Goal: Transaction & Acquisition: Purchase product/service

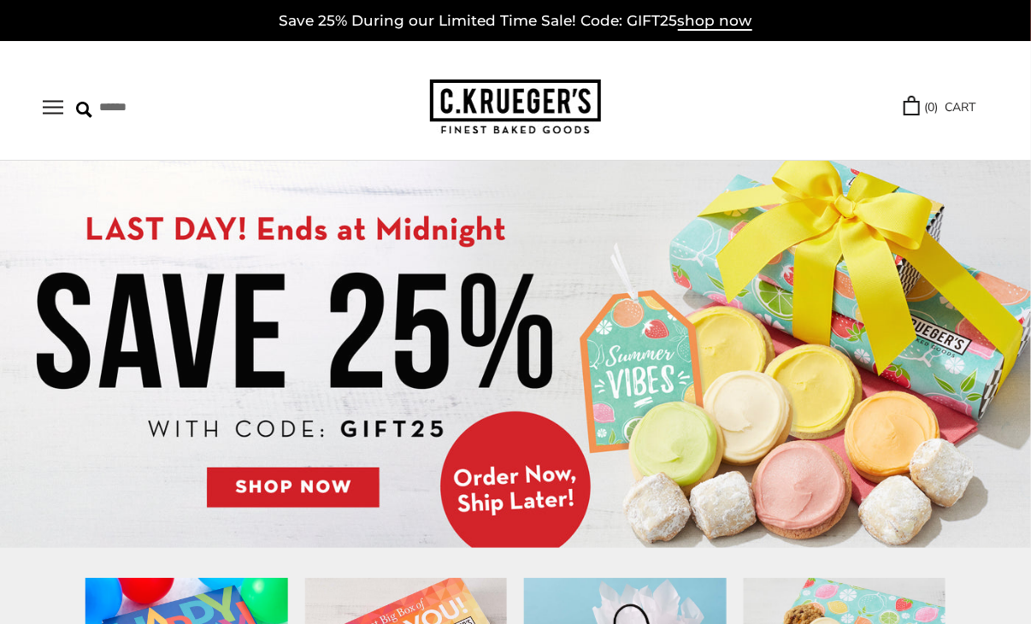
click at [56, 100] on button "Open navigation" at bounding box center [53, 107] width 21 height 15
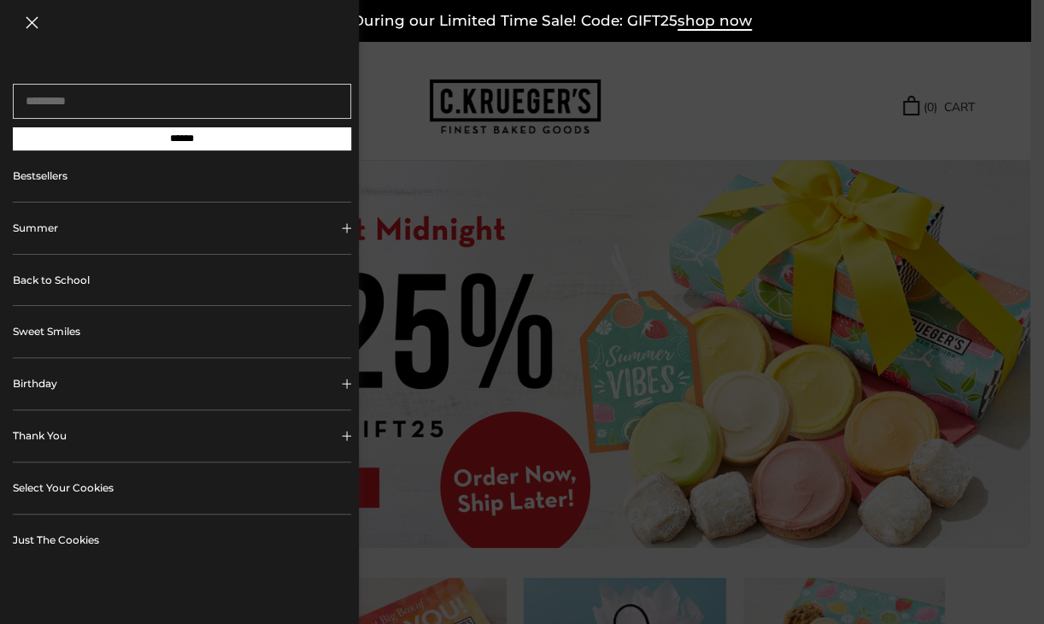
click at [51, 271] on link "Back to School" at bounding box center [182, 280] width 338 height 51
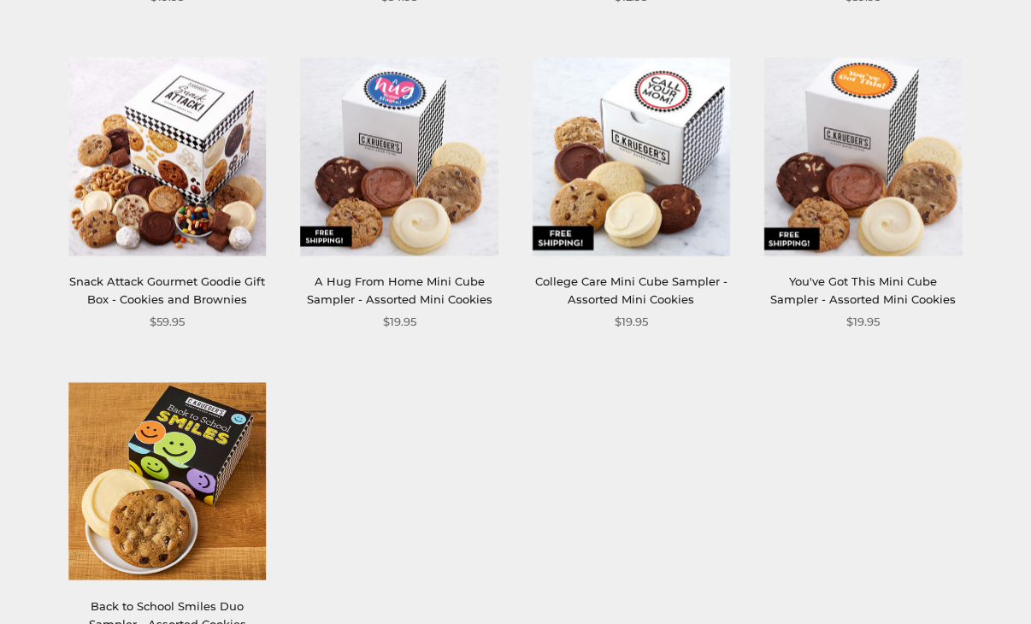
scroll to position [1538, 0]
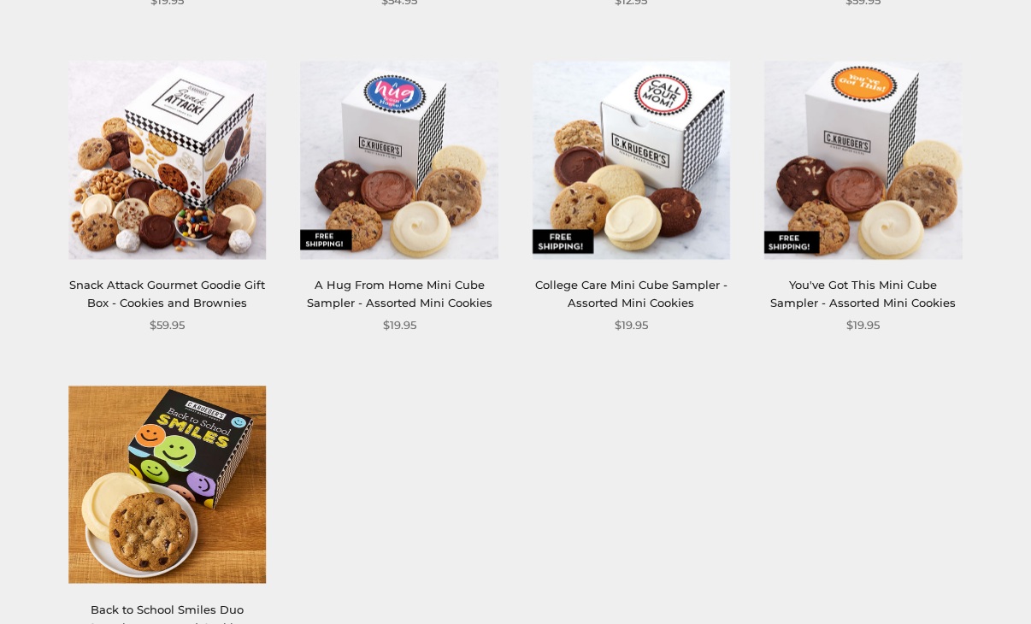
click at [793, 290] on link "You've Got This Mini Cube Sampler - Assorted Mini Cookies" at bounding box center [863, 294] width 185 height 32
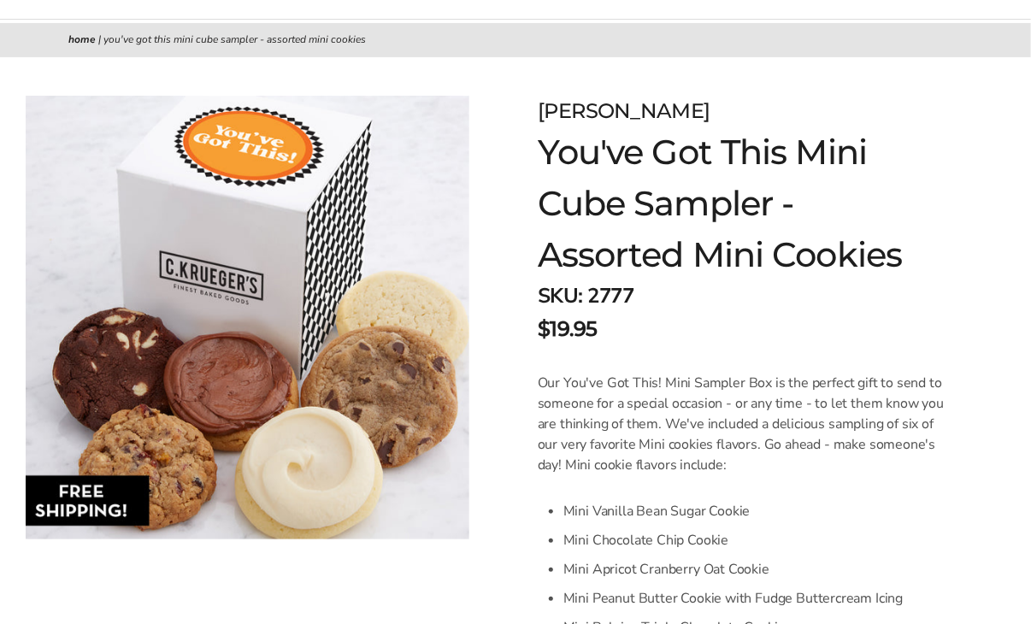
scroll to position [171, 0]
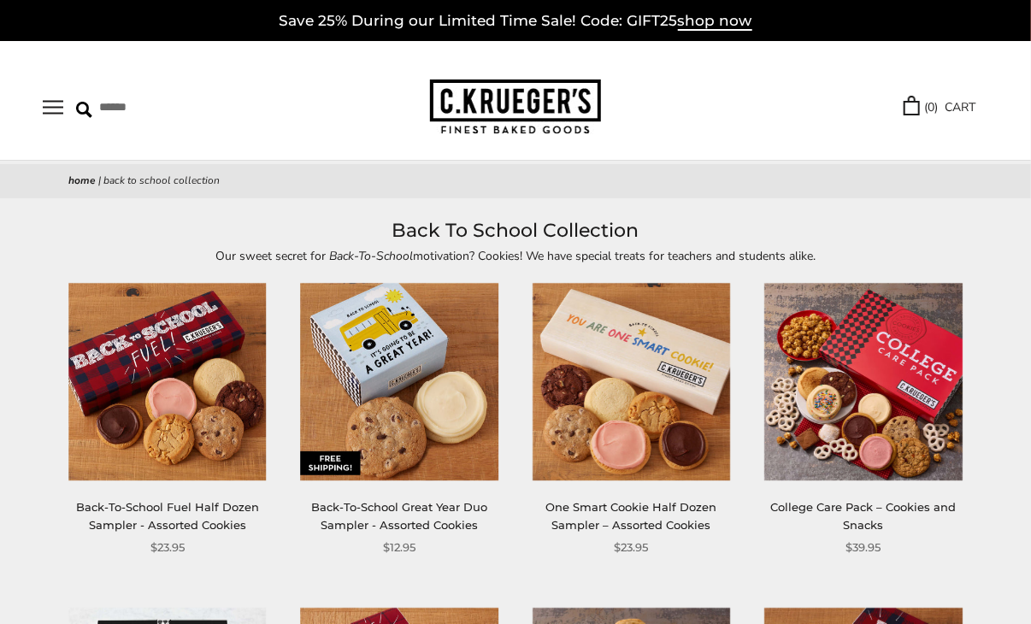
click at [52, 115] on button "Open navigation" at bounding box center [53, 107] width 21 height 15
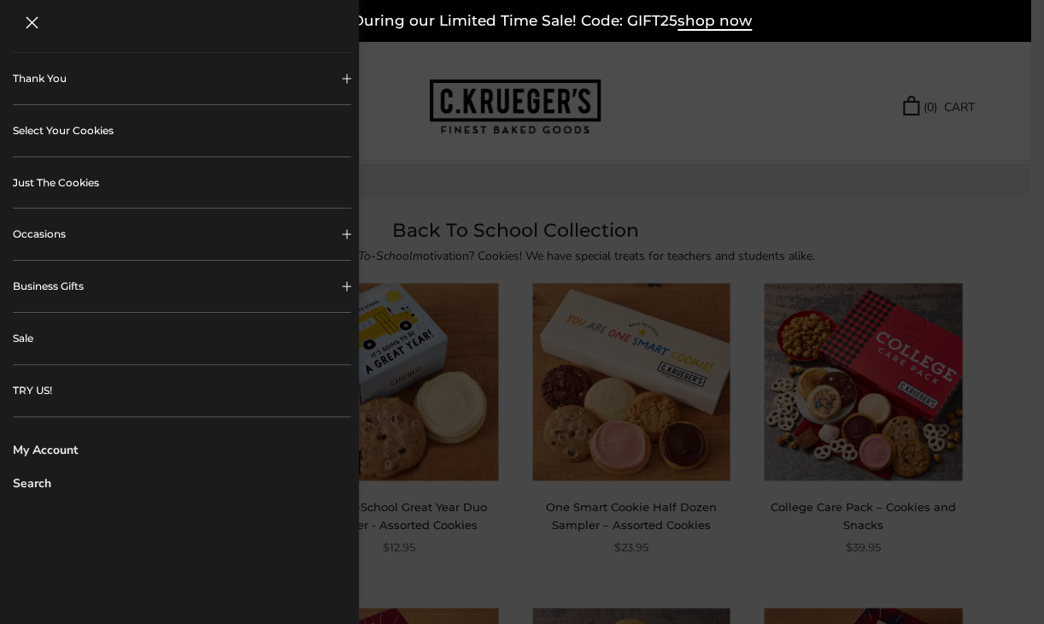
scroll to position [359, 0]
click at [17, 340] on link "Sale" at bounding box center [182, 338] width 338 height 51
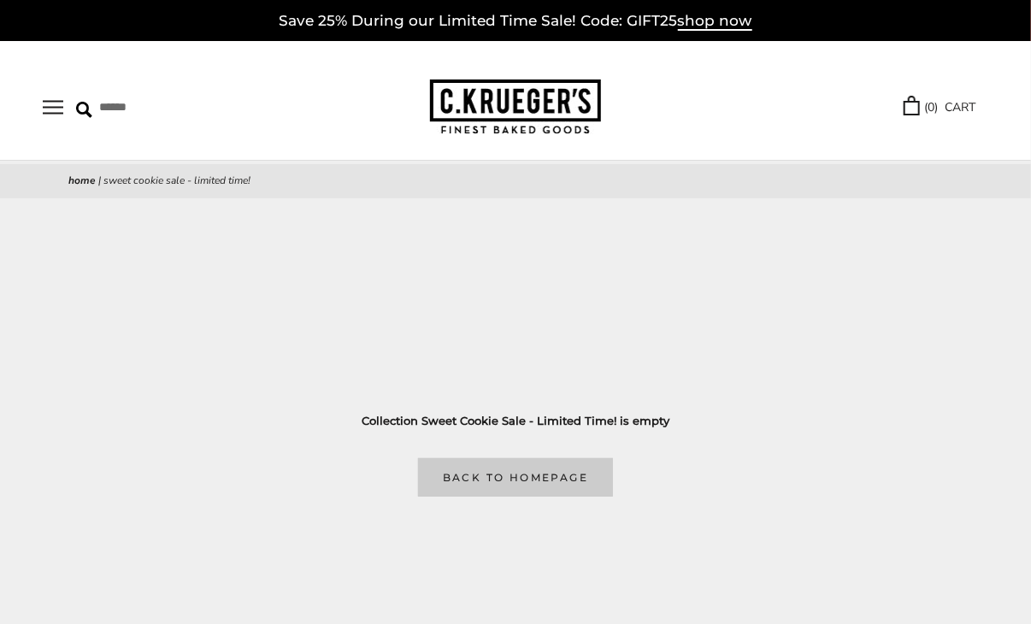
click at [559, 479] on link "Back to homepage" at bounding box center [515, 477] width 195 height 38
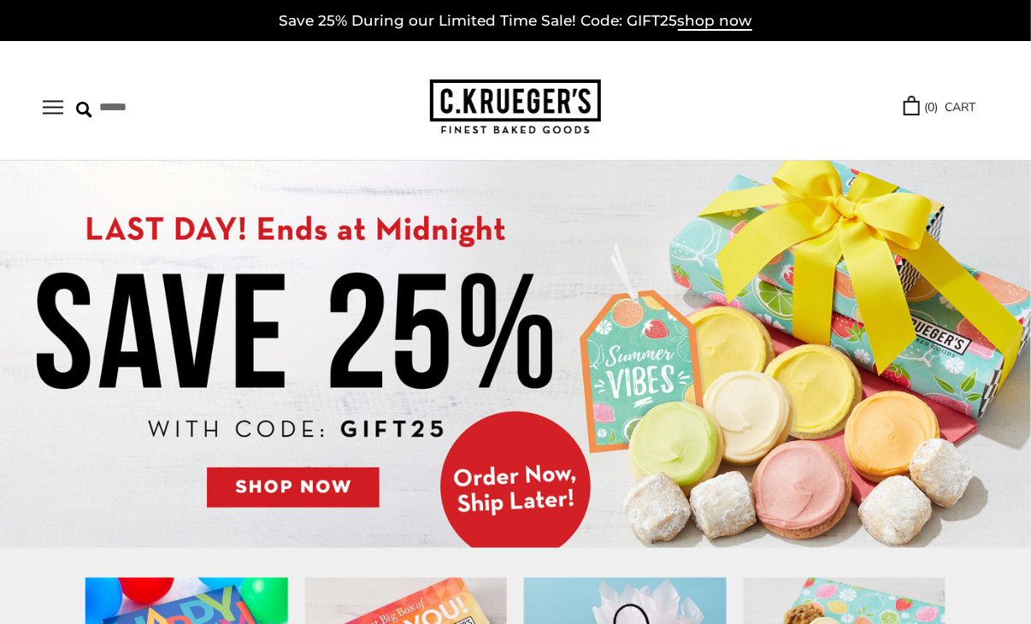
click at [57, 112] on button "Open navigation" at bounding box center [53, 107] width 21 height 15
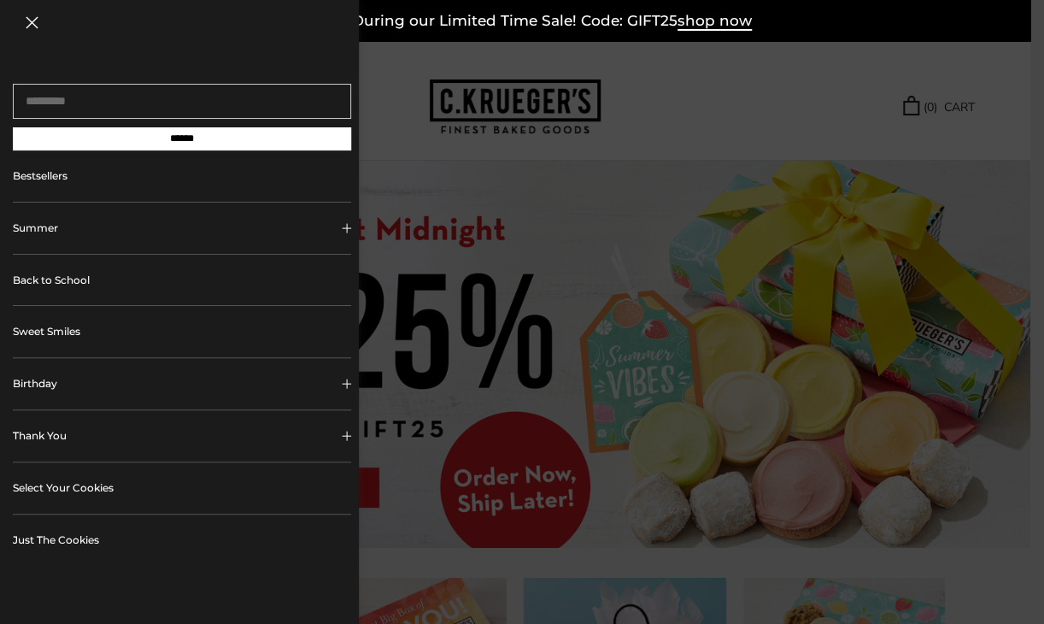
click at [55, 238] on button "Summer" at bounding box center [182, 228] width 338 height 51
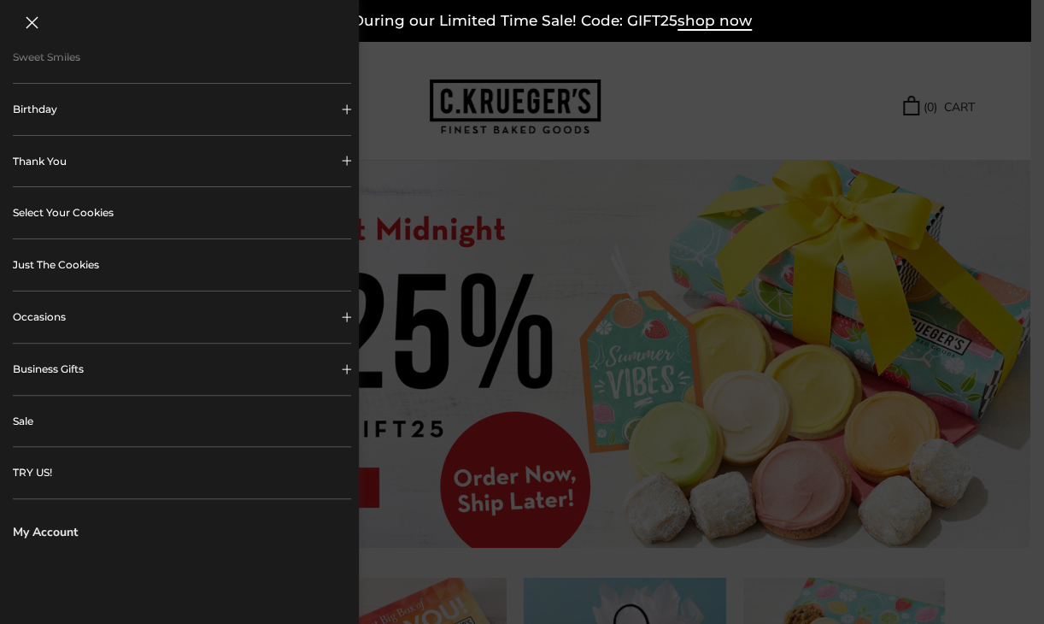
scroll to position [427, 0]
click at [50, 409] on link "Sale" at bounding box center [182, 419] width 338 height 51
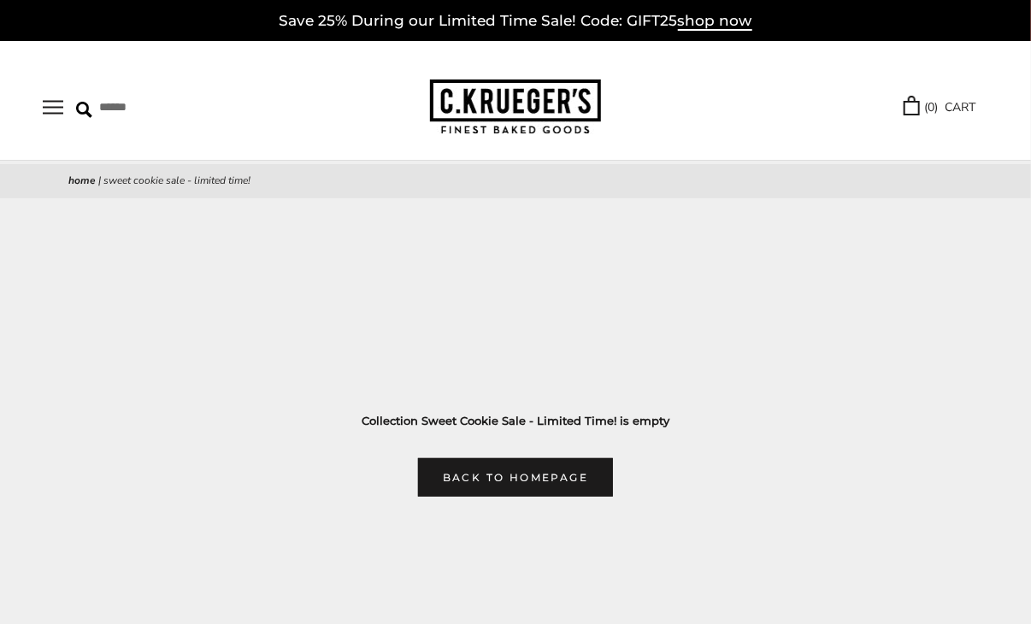
click at [52, 121] on div "******" at bounding box center [236, 107] width 387 height 27
click at [62, 107] on button "Open navigation" at bounding box center [53, 107] width 21 height 15
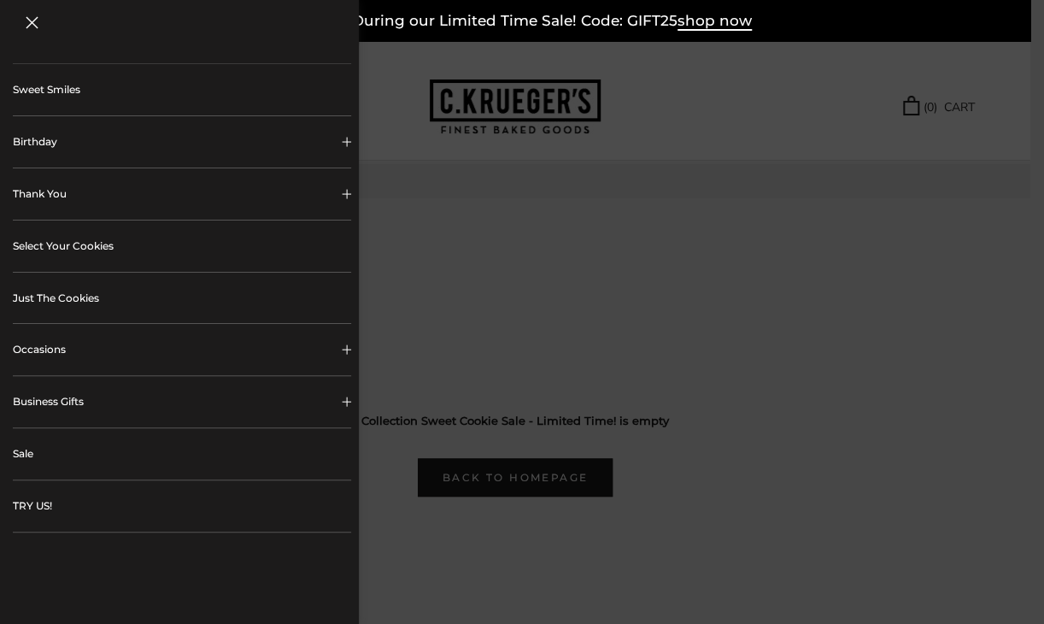
scroll to position [256, 0]
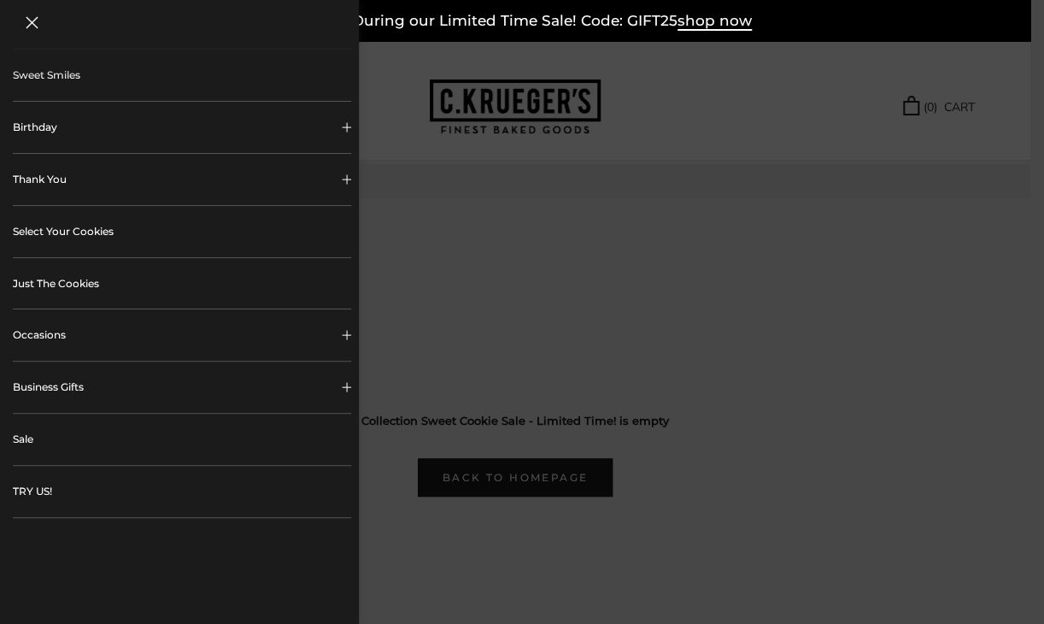
click at [63, 287] on link "Just The Cookies" at bounding box center [182, 283] width 338 height 51
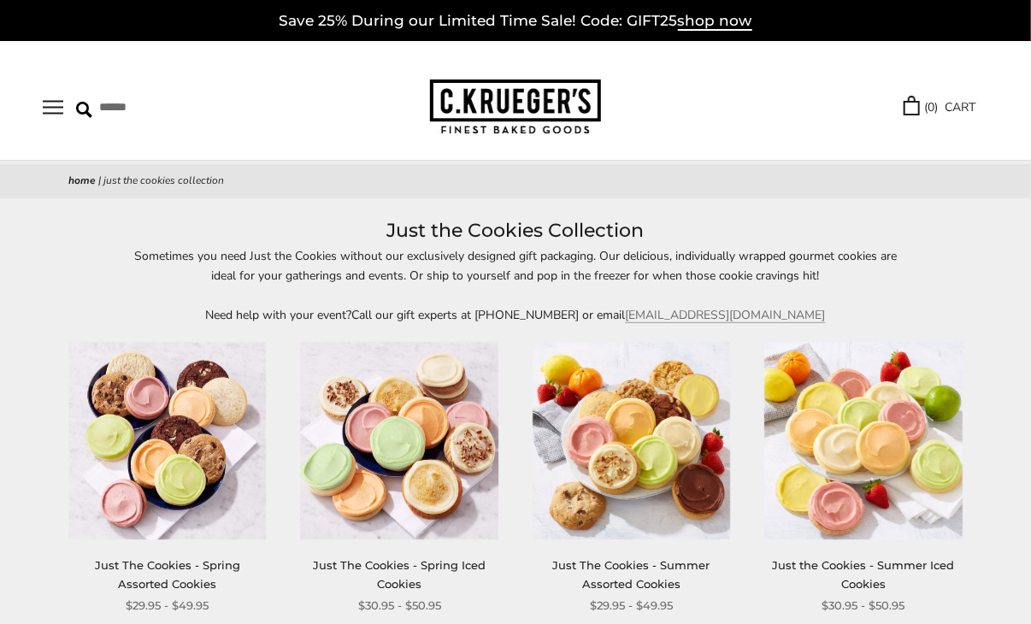
click at [52, 102] on button "Open navigation" at bounding box center [53, 107] width 21 height 15
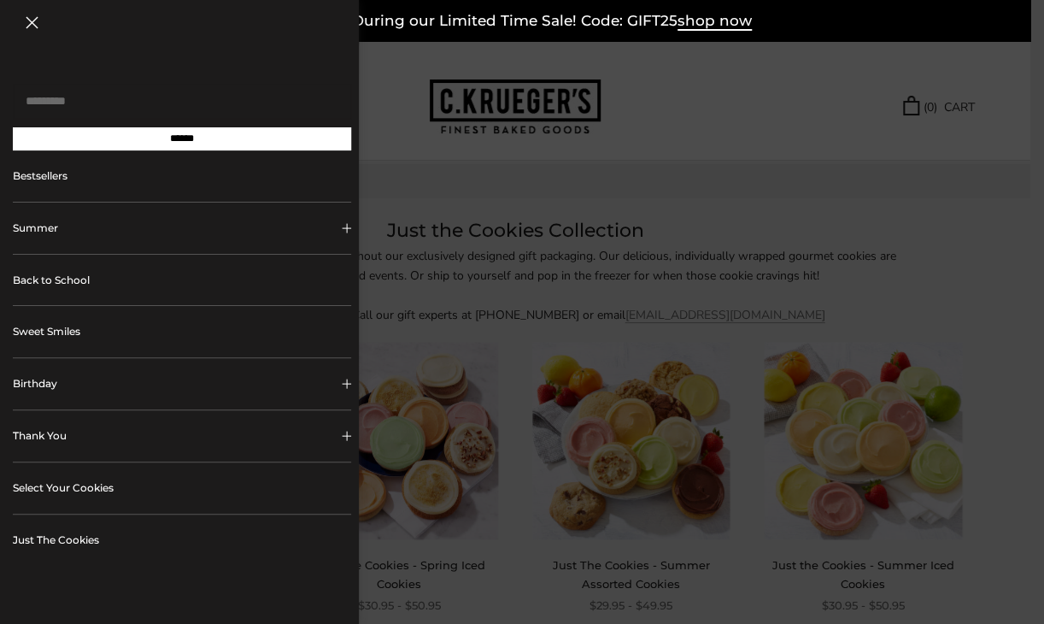
click at [81, 110] on input "Search..." at bounding box center [182, 101] width 338 height 35
type input "********"
click at [13, 127] on input "******" at bounding box center [182, 138] width 338 height 23
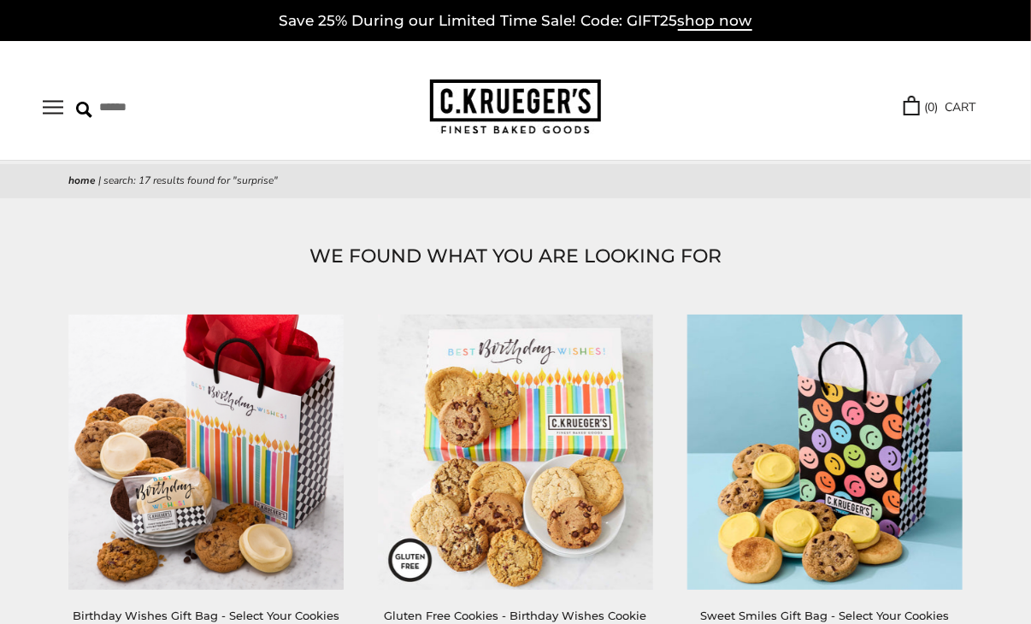
click at [61, 104] on button "Open navigation" at bounding box center [53, 107] width 21 height 15
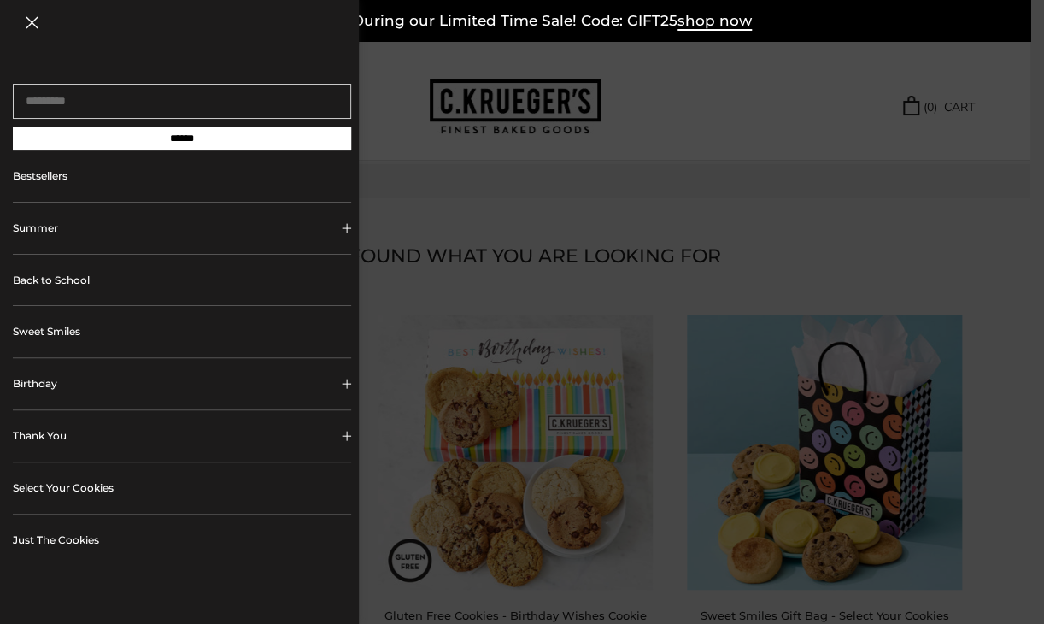
click at [60, 179] on link "Bestsellers" at bounding box center [182, 175] width 338 height 51
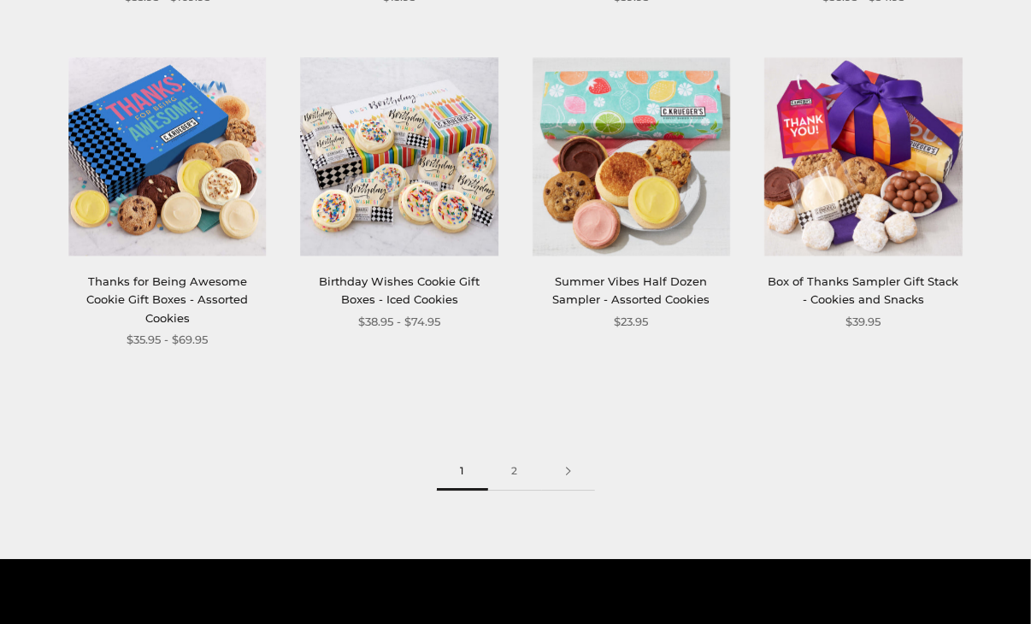
scroll to position [1966, 0]
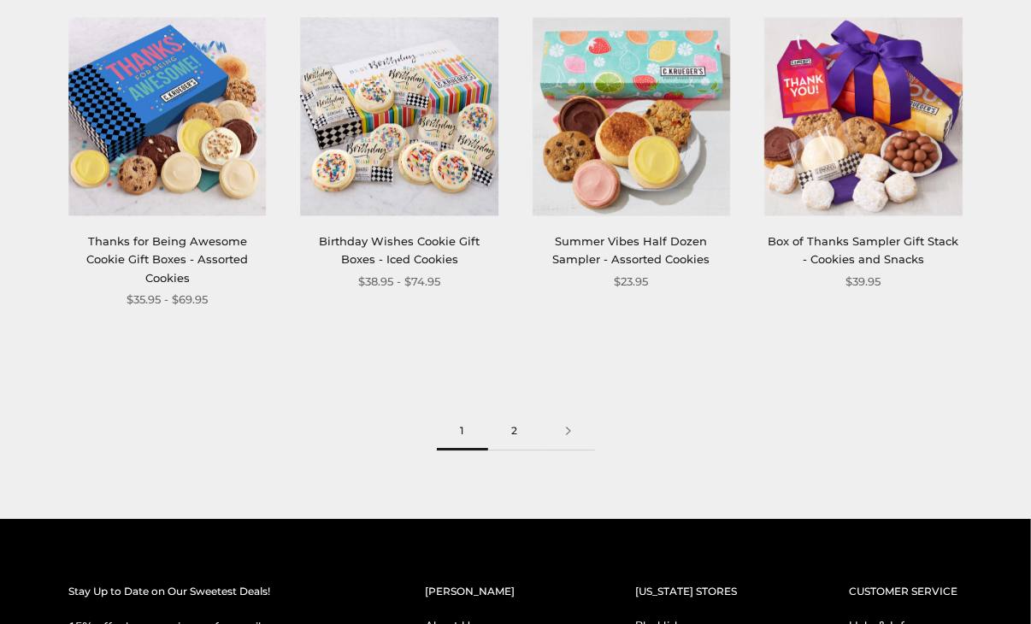
click at [503, 415] on link "2" at bounding box center [515, 431] width 54 height 38
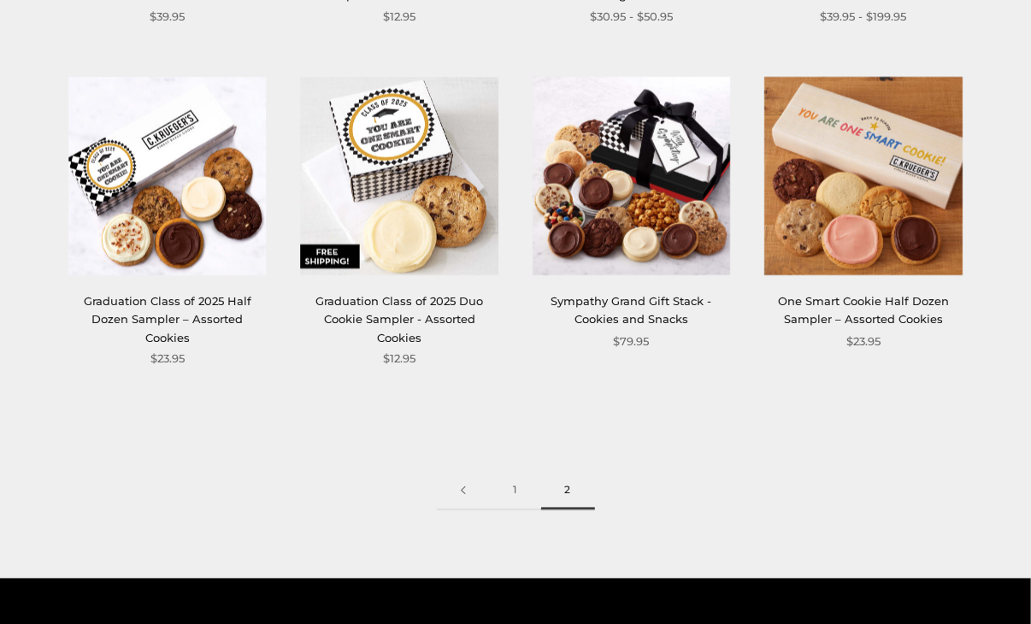
scroll to position [940, 0]
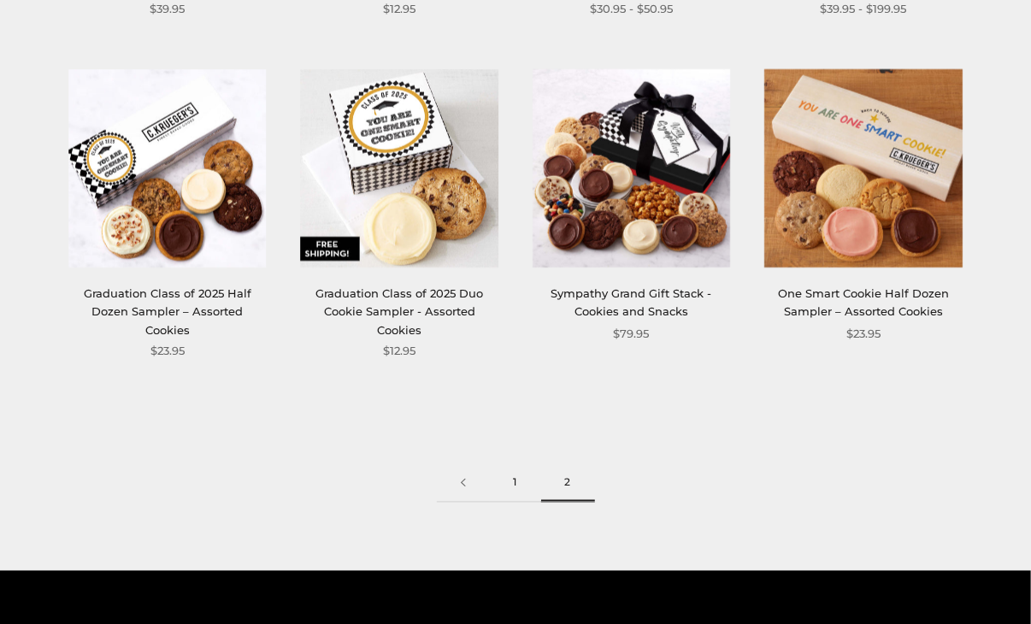
click at [506, 480] on link "1" at bounding box center [515, 483] width 51 height 38
